Goal: Navigation & Orientation: Understand site structure

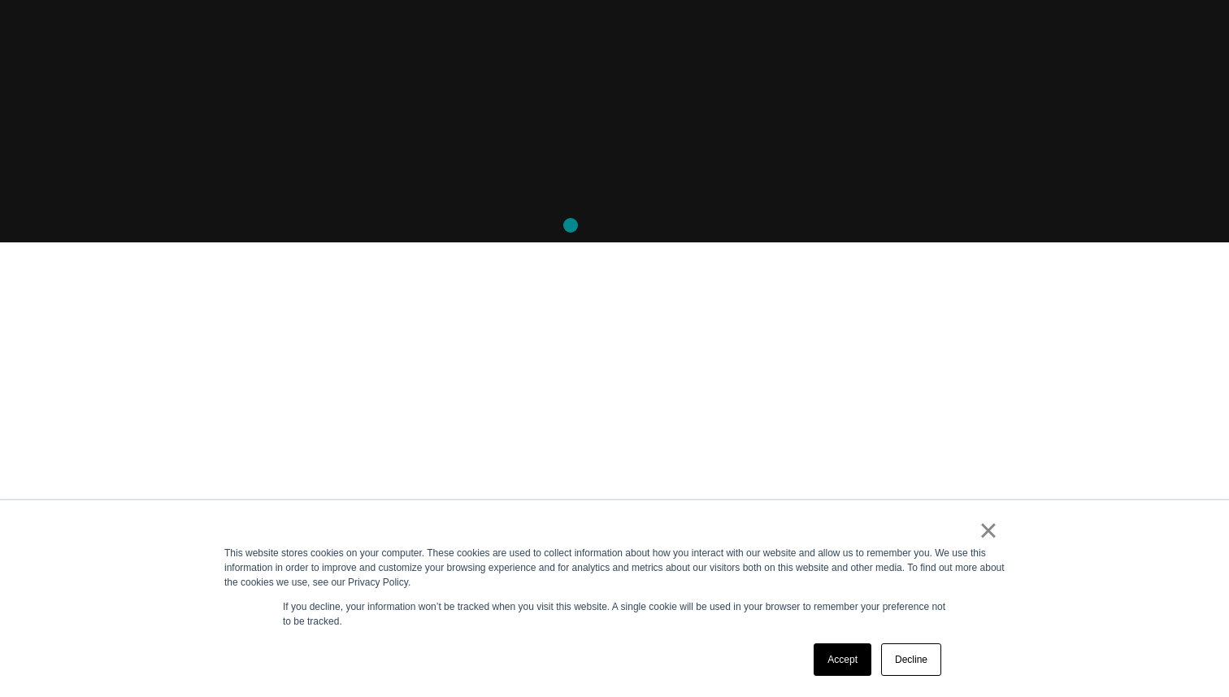
scroll to position [480, 0]
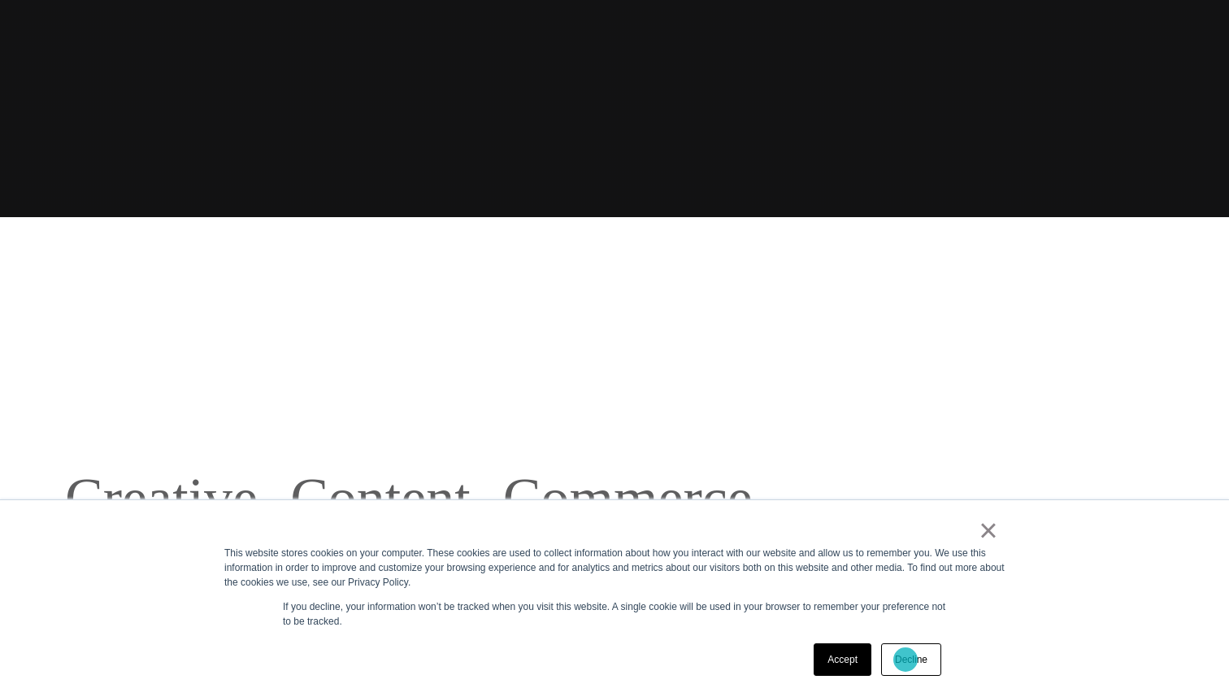
click at [906, 659] on link "Decline" at bounding box center [911, 659] width 60 height 33
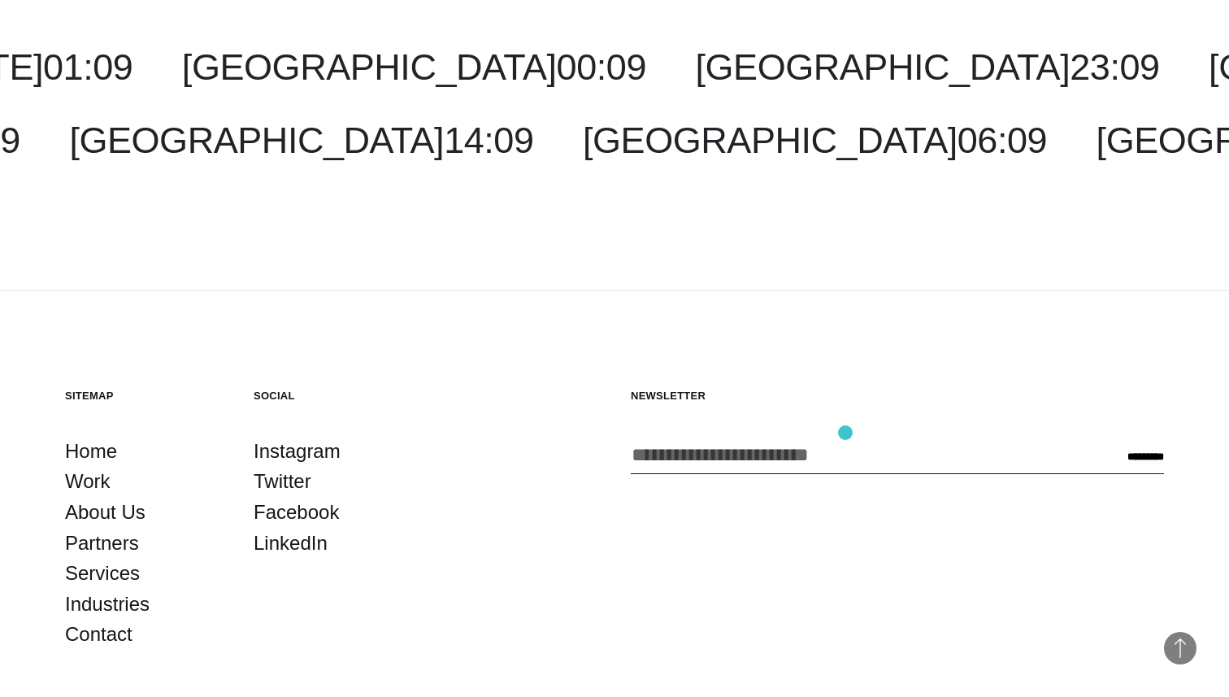
scroll to position [4923, 0]
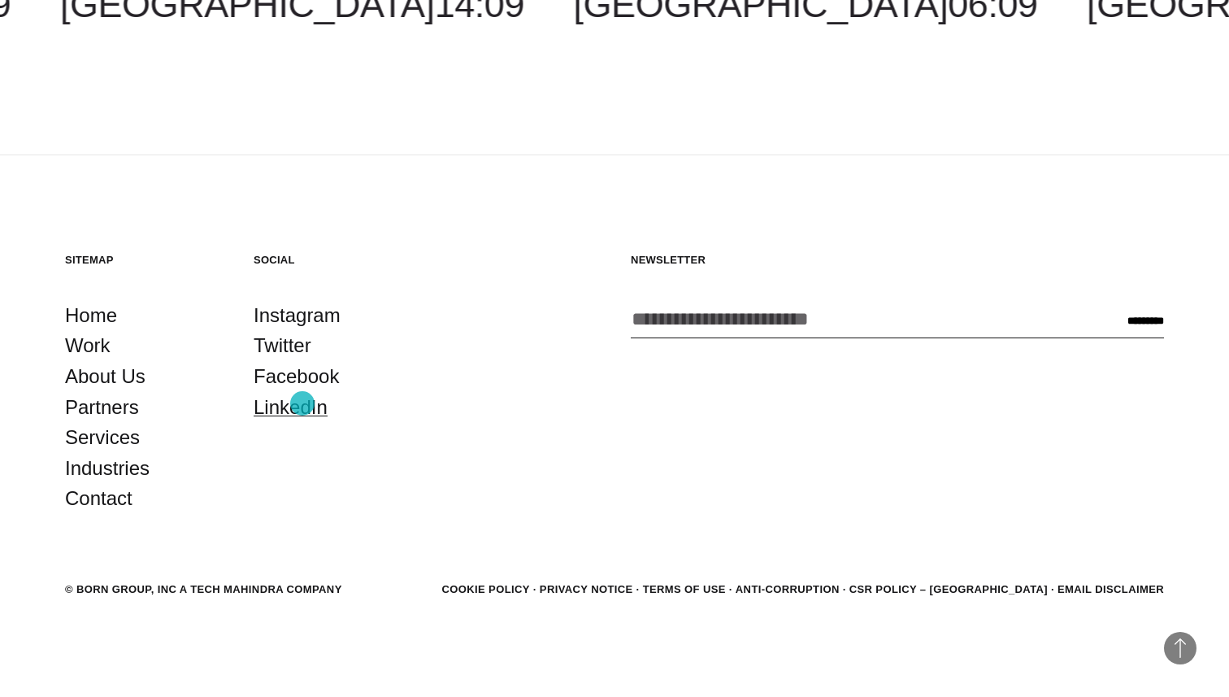
click at [302, 404] on link "LinkedIn" at bounding box center [291, 407] width 74 height 31
click at [97, 350] on link "Work" at bounding box center [88, 345] width 46 height 31
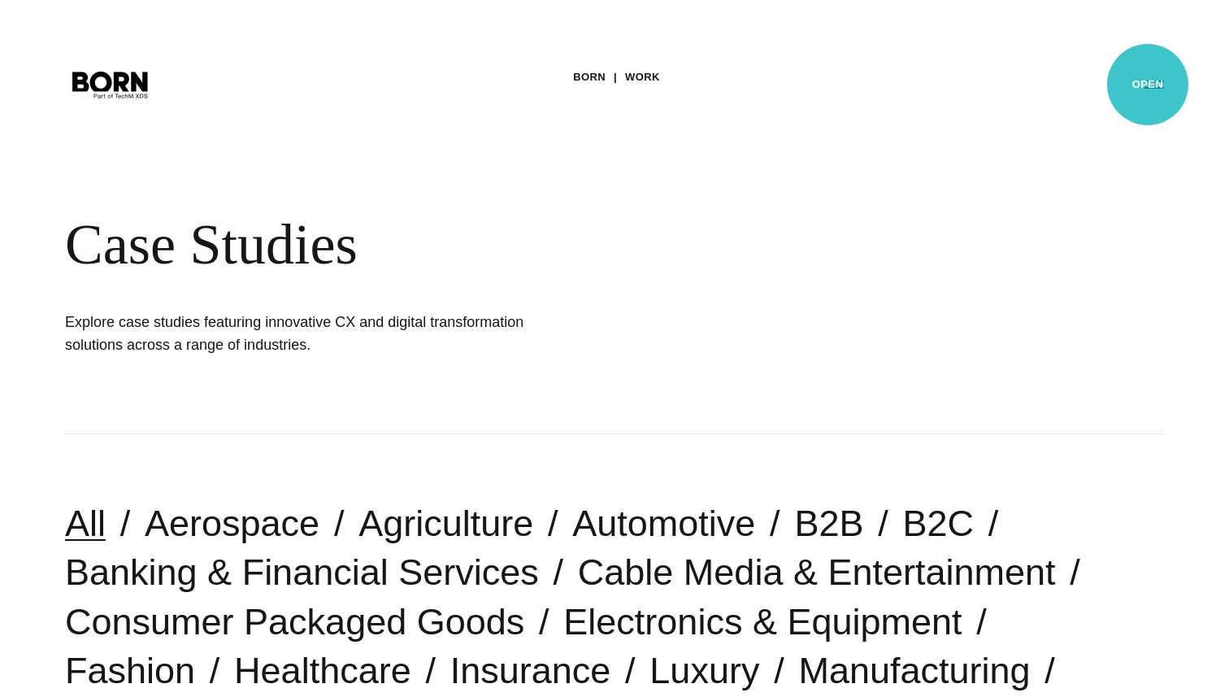
click at [1148, 85] on button "Primary Menu" at bounding box center [1154, 84] width 39 height 34
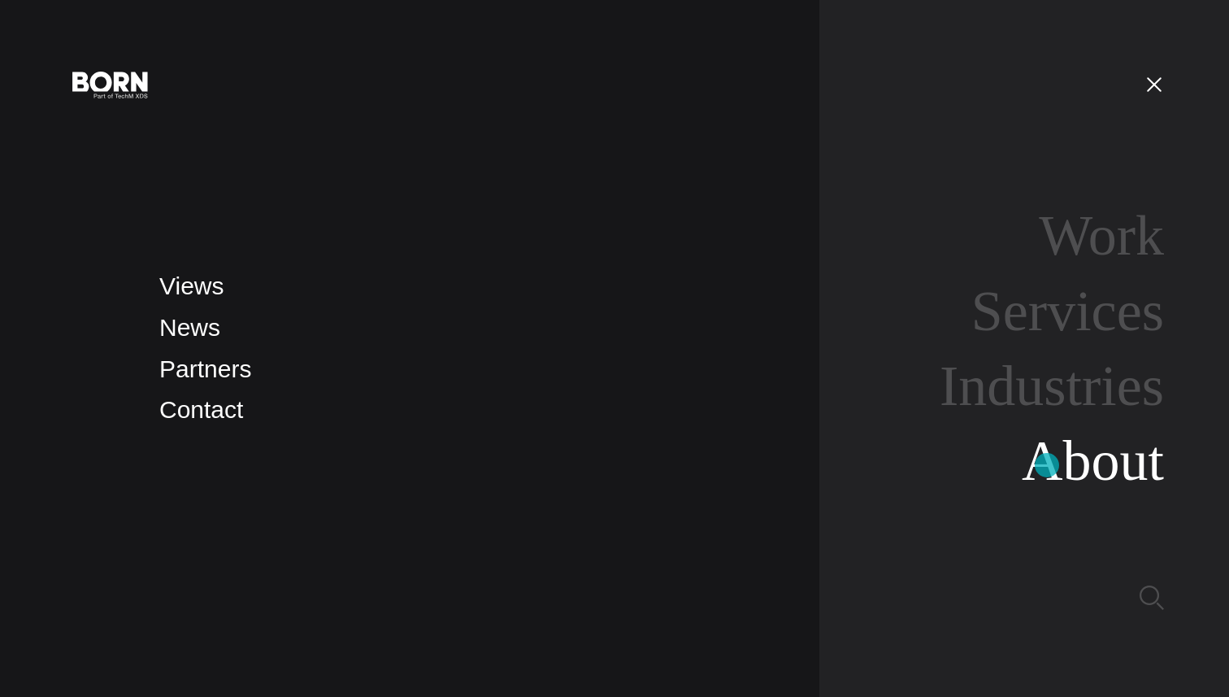
click at [1047, 465] on link "About" at bounding box center [1093, 460] width 142 height 63
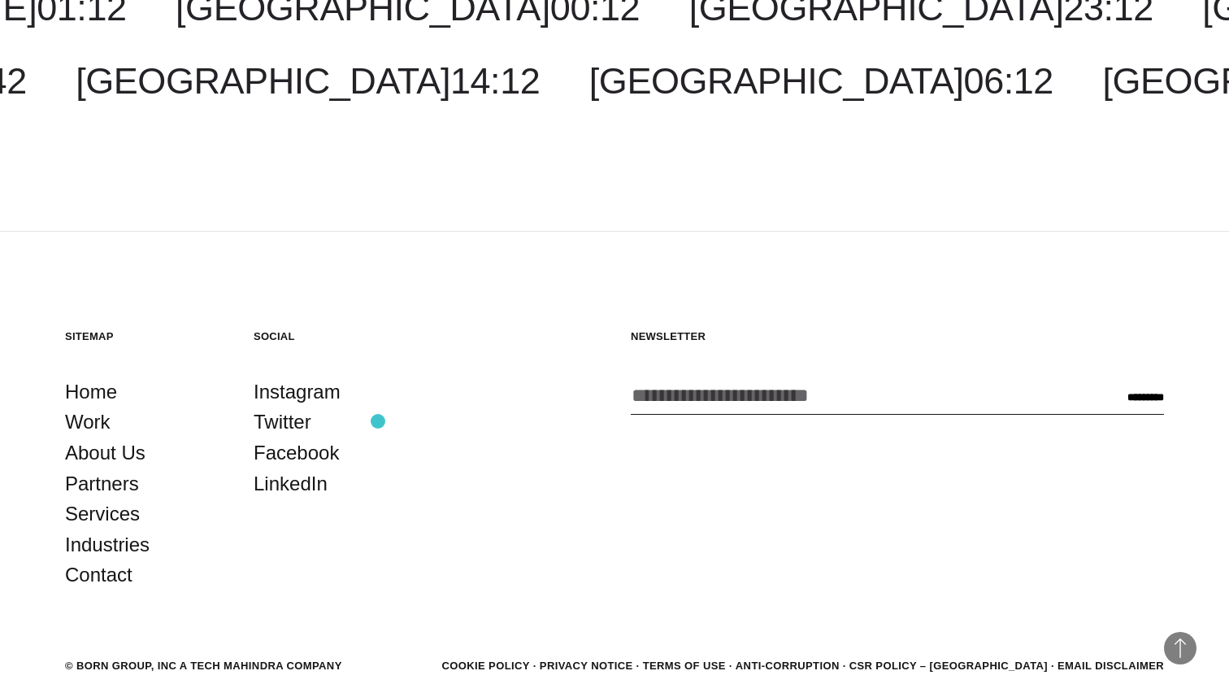
scroll to position [5874, 0]
